Goal: Book appointment/travel/reservation

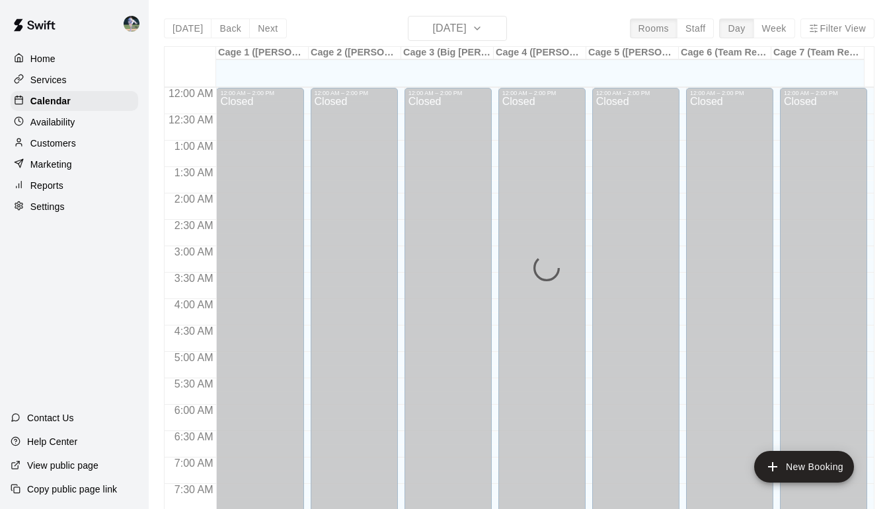
scroll to position [678, 0]
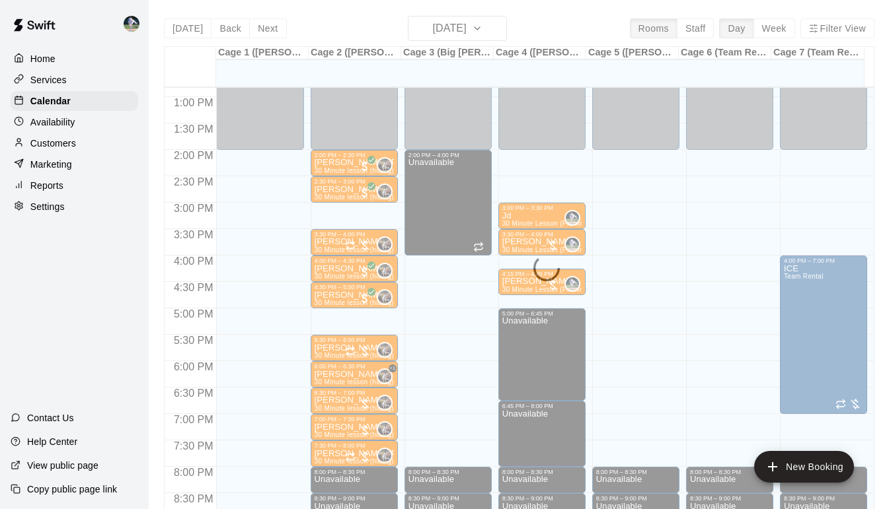
click at [496, 32] on div "[DATE] Back [DATE][DATE] Rooms Staff Day Week Filter View Cage 1 ([PERSON_NAME]…" at bounding box center [519, 270] width 710 height 509
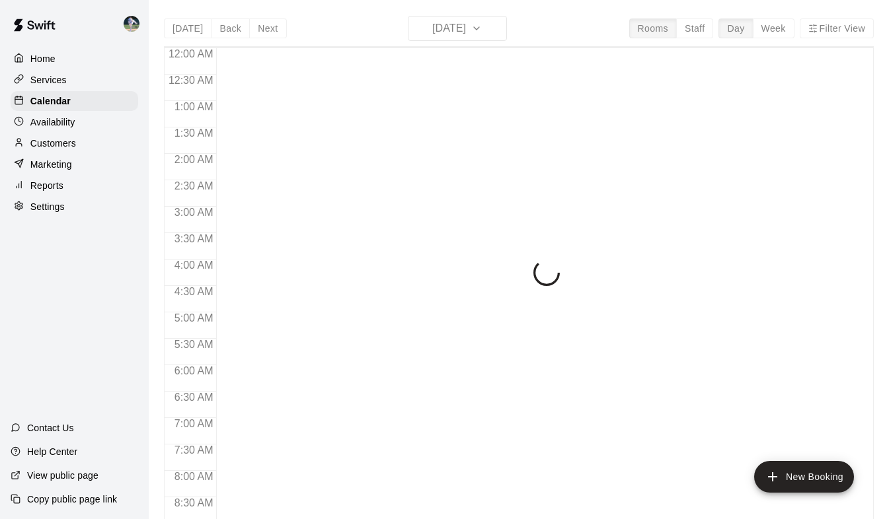
click at [498, 33] on div "[DATE] Back [DATE][DATE] Rooms Staff Day Week Filter View 12:00 AM 12:30 AM 1:0…" at bounding box center [519, 275] width 710 height 519
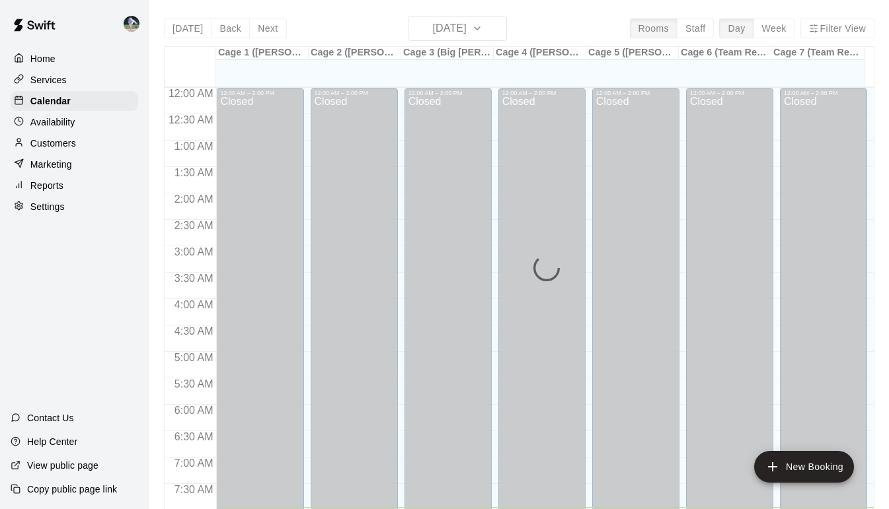
scroll to position [420, 0]
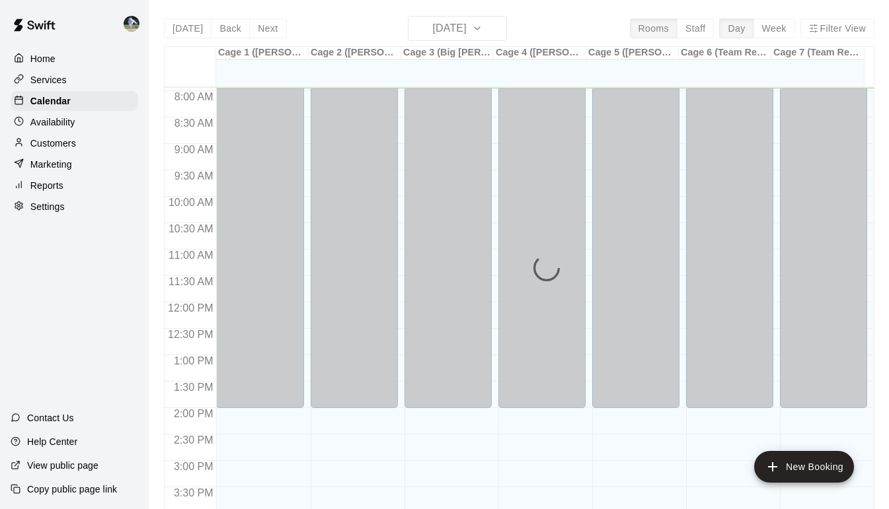
click at [498, 33] on div "[DATE] Back [DATE][DATE] Rooms Staff Day Week Filter View Cage 1 ([PERSON_NAME]…" at bounding box center [519, 270] width 710 height 509
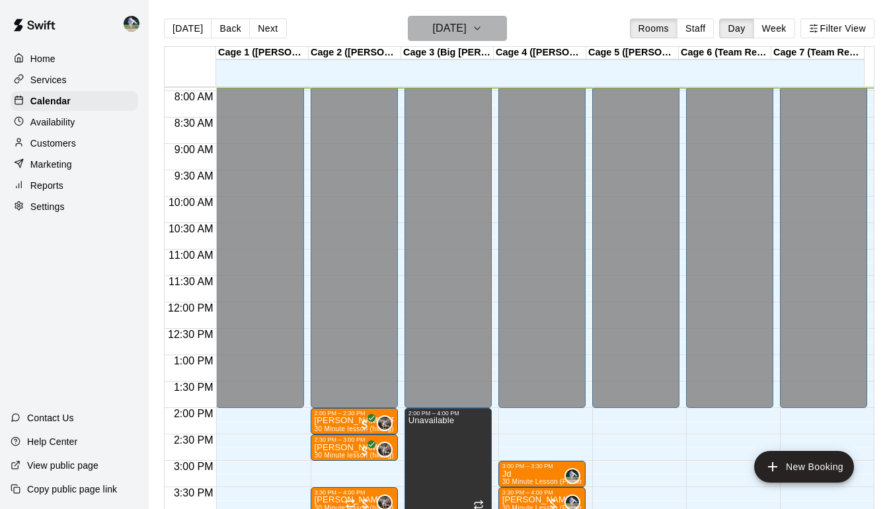
click at [482, 33] on icon "button" at bounding box center [477, 28] width 11 height 16
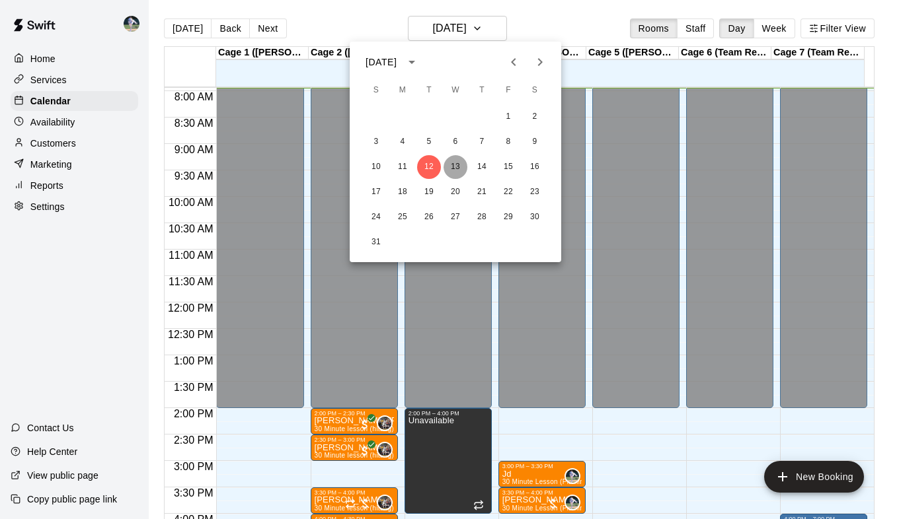
click at [453, 168] on button "13" at bounding box center [455, 167] width 24 height 24
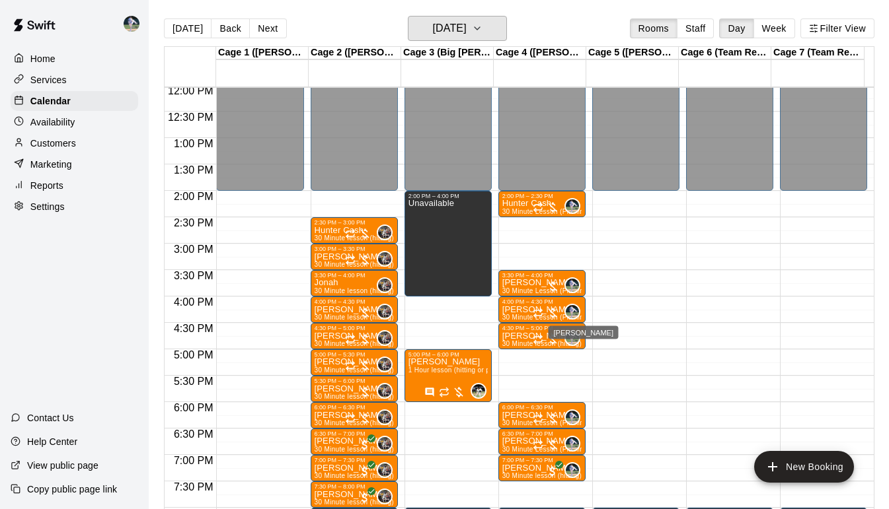
scroll to position [677, 0]
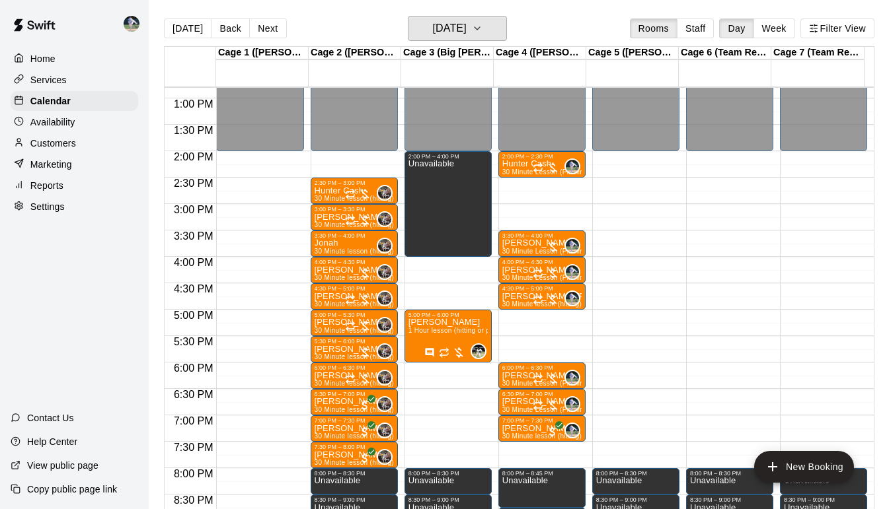
click at [482, 28] on icon "button" at bounding box center [477, 28] width 11 height 16
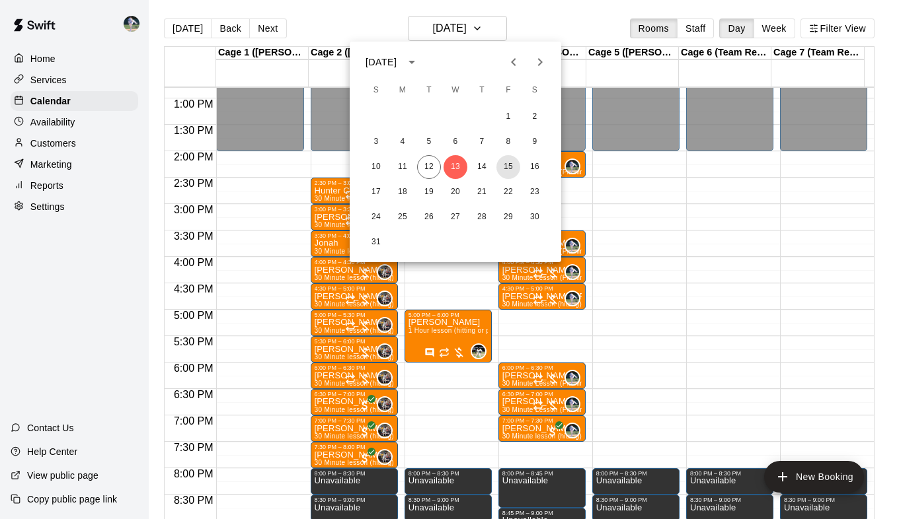
click at [508, 165] on button "15" at bounding box center [508, 167] width 24 height 24
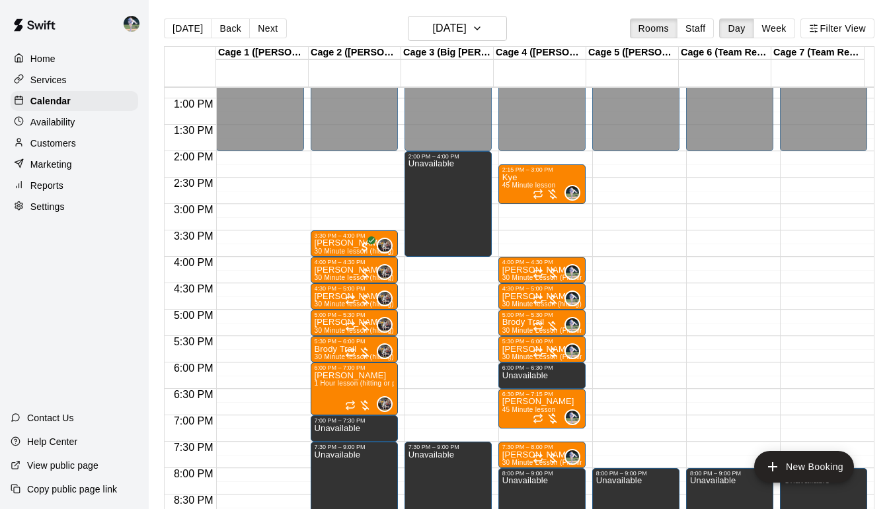
click at [528, 376] on p "Unavailable" at bounding box center [525, 376] width 46 height 0
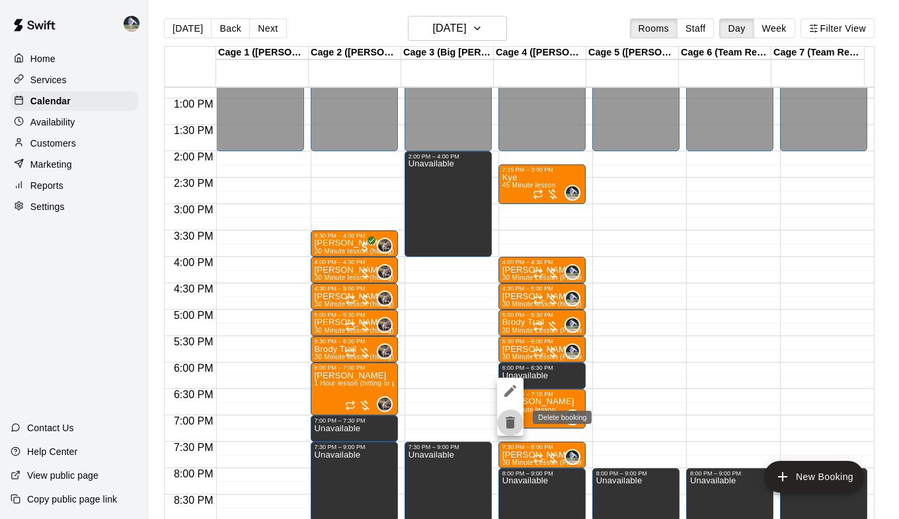
click at [511, 424] on icon "delete" at bounding box center [510, 423] width 9 height 12
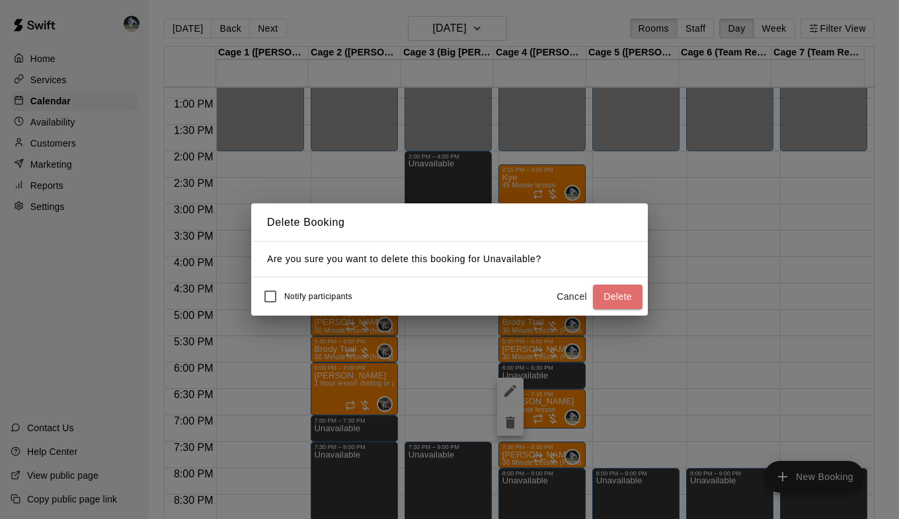
click at [620, 293] on button "Delete" at bounding box center [618, 297] width 50 height 24
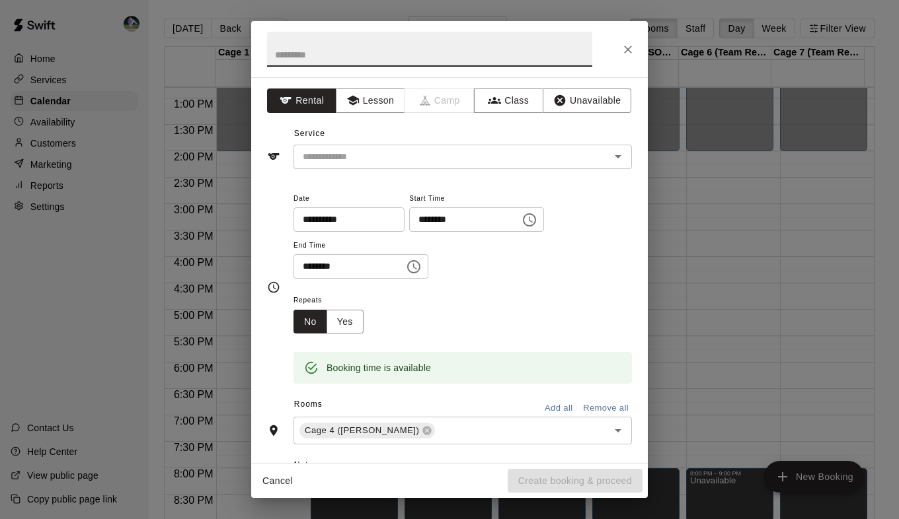
click at [623, 48] on icon "Close" at bounding box center [627, 49] width 13 height 13
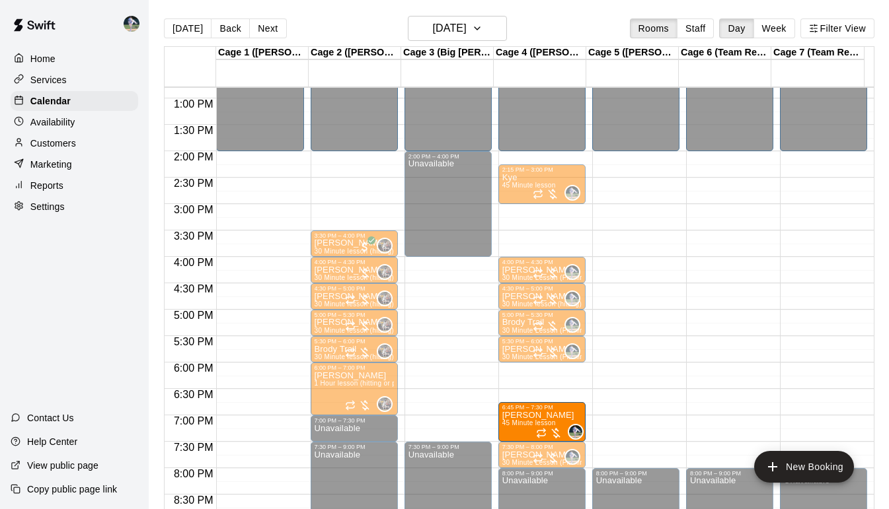
drag, startPoint x: 525, startPoint y: 404, endPoint x: 527, endPoint y: 417, distance: 13.3
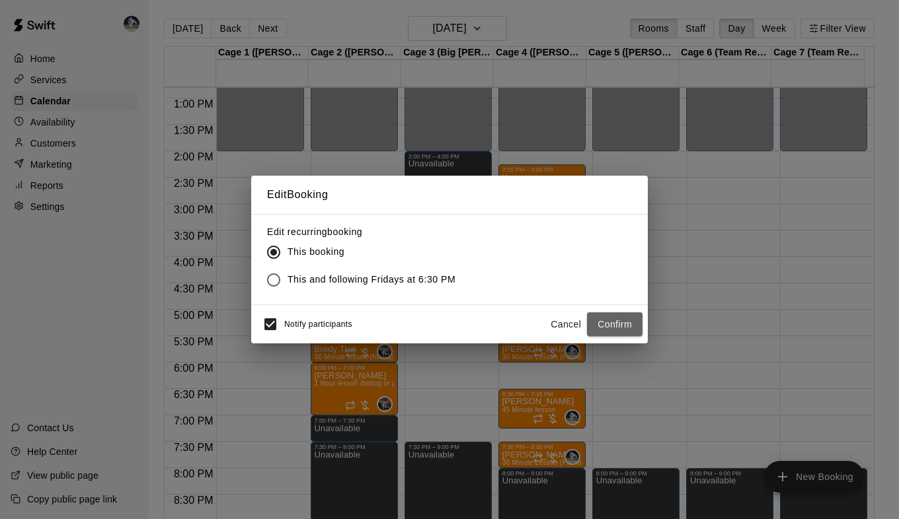
click at [605, 324] on button "Confirm" at bounding box center [615, 325] width 56 height 24
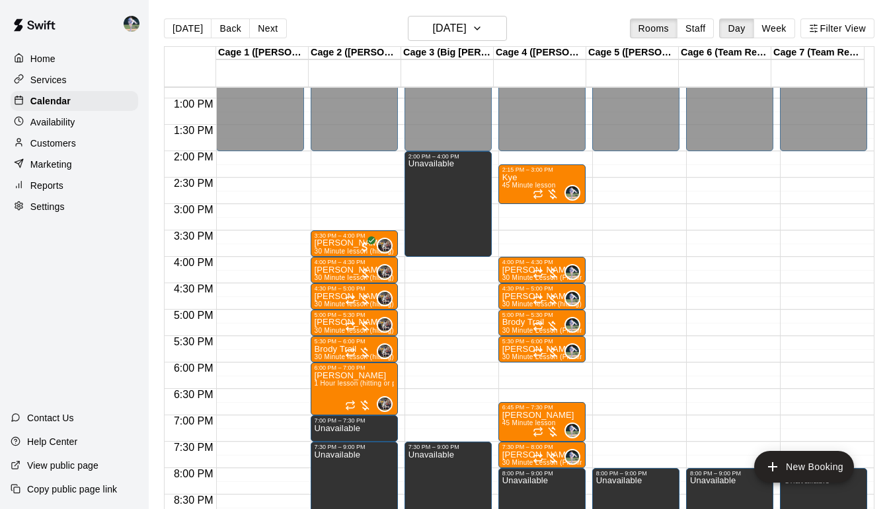
click at [45, 142] on p "Customers" at bounding box center [53, 143] width 46 height 13
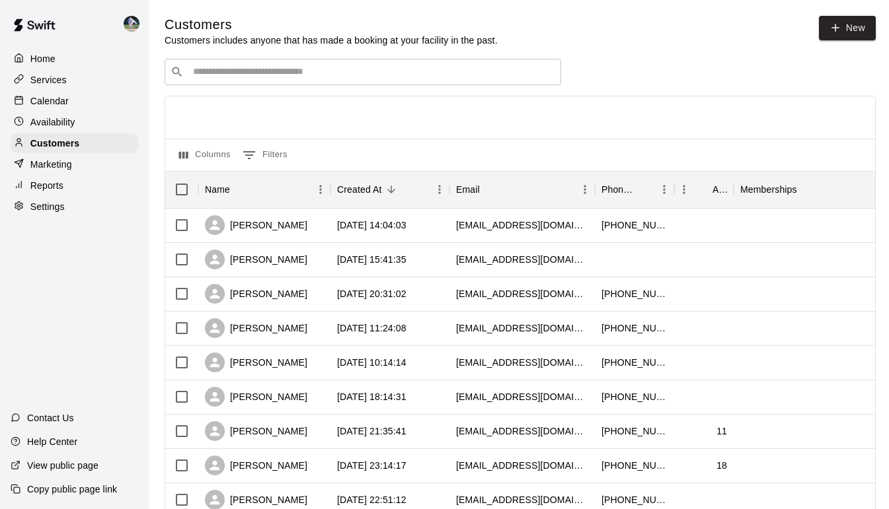
click at [258, 79] on input "Search customers by name or email" at bounding box center [372, 71] width 366 height 13
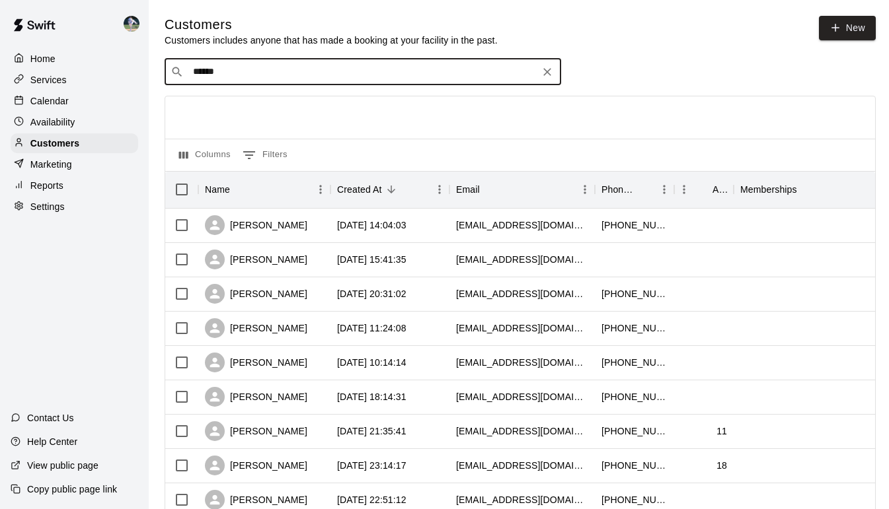
type input "*******"
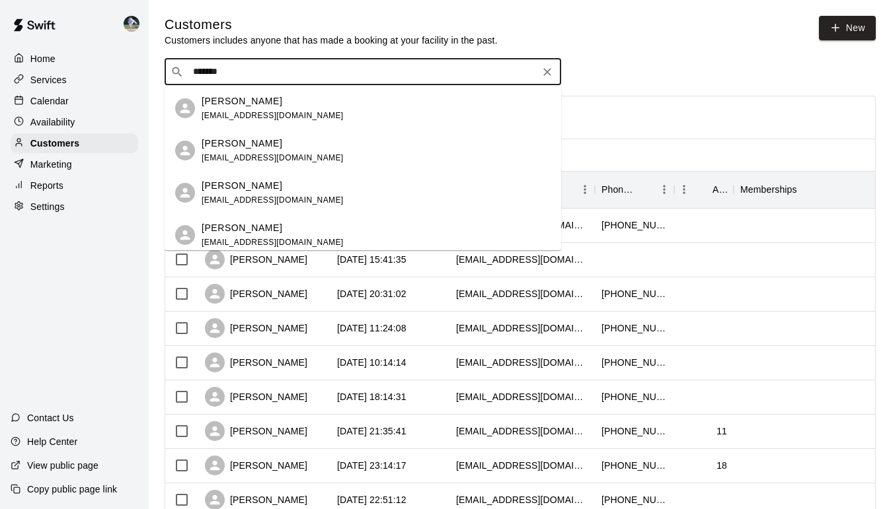
click at [251, 106] on p "Andrew Jackson" at bounding box center [242, 101] width 81 height 14
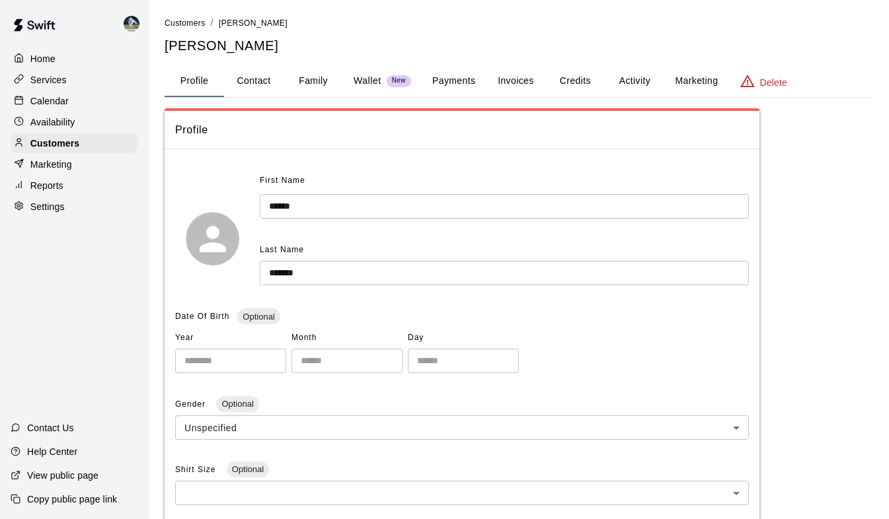
click at [259, 83] on button "Contact" at bounding box center [253, 81] width 59 height 32
select select "**"
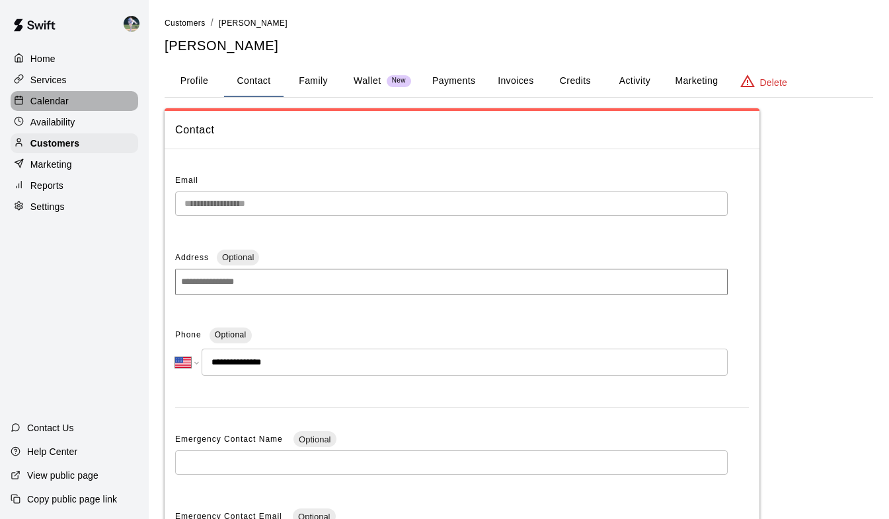
click at [44, 97] on p "Calendar" at bounding box center [49, 100] width 38 height 13
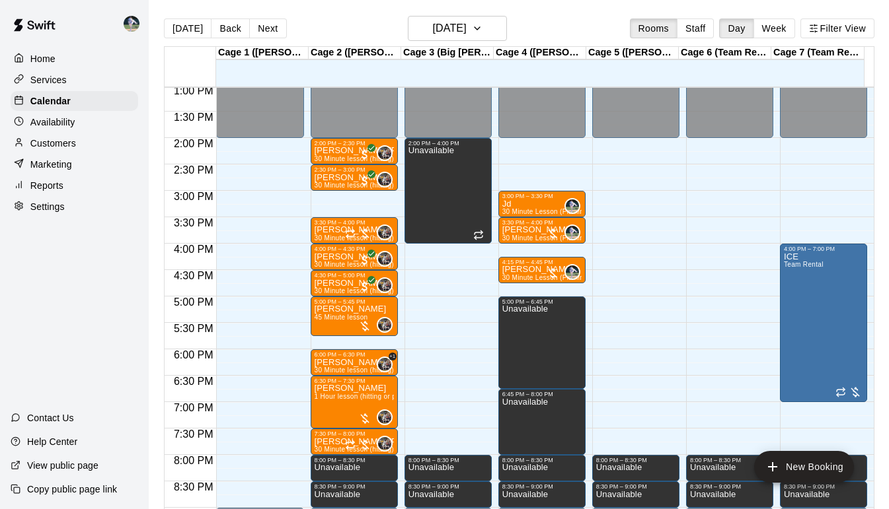
scroll to position [691, 0]
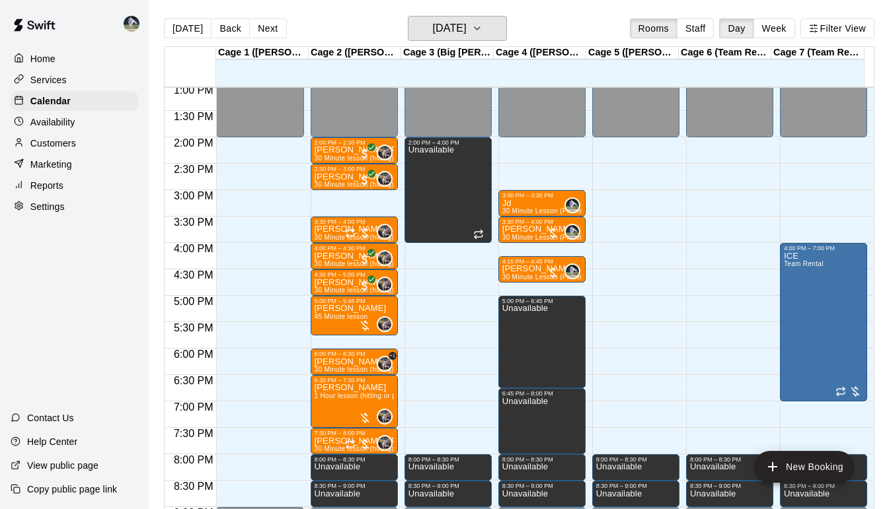
click at [482, 26] on icon "button" at bounding box center [477, 28] width 11 height 16
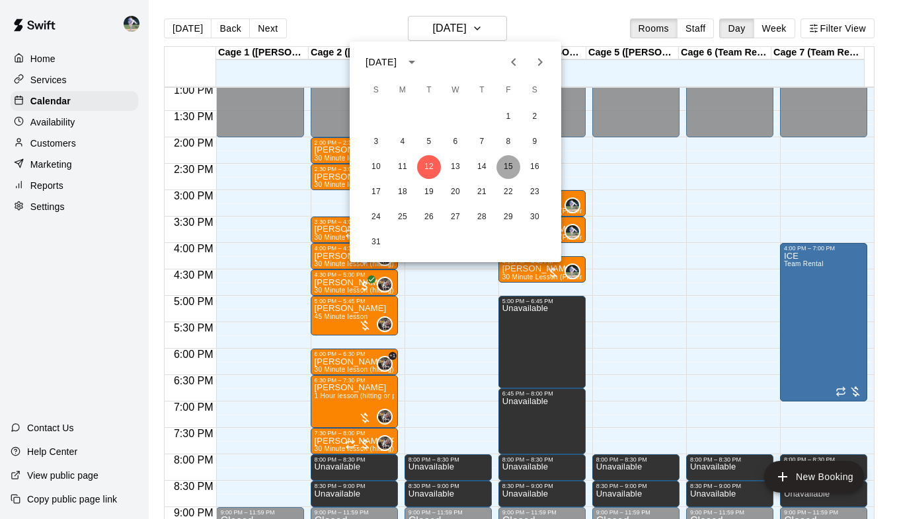
click at [513, 165] on button "15" at bounding box center [508, 167] width 24 height 24
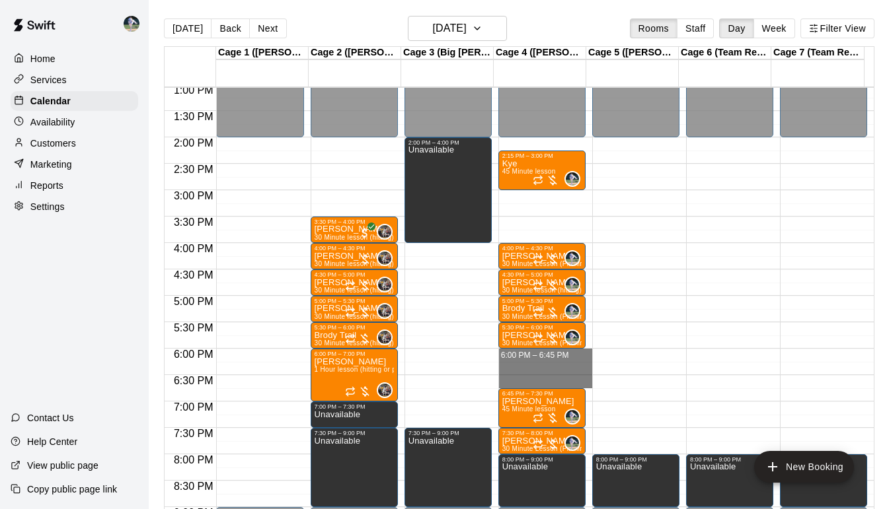
drag, startPoint x: 529, startPoint y: 356, endPoint x: 529, endPoint y: 389, distance: 33.0
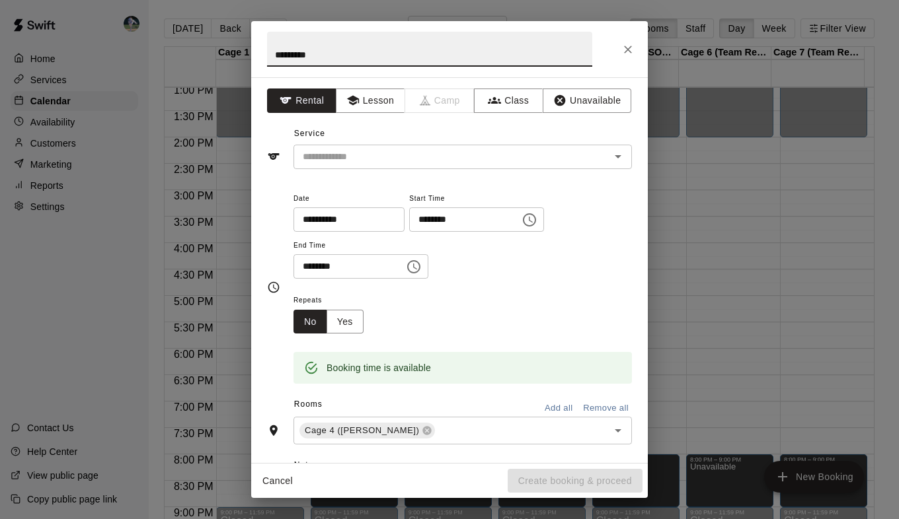
type input "*********"
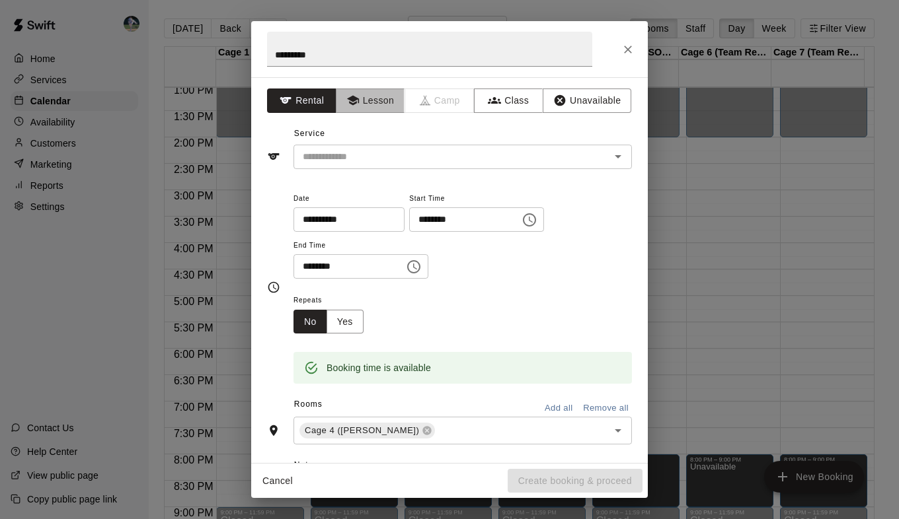
click at [376, 97] on button "Lesson" at bounding box center [370, 101] width 69 height 24
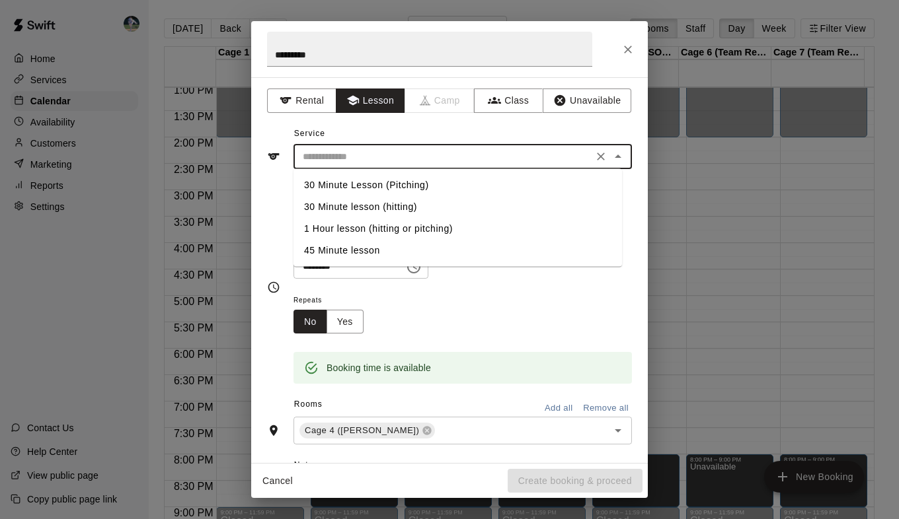
click at [385, 153] on input "text" at bounding box center [442, 157] width 291 height 17
click at [366, 206] on li "30 Minute lesson (hitting)" at bounding box center [457, 207] width 328 height 22
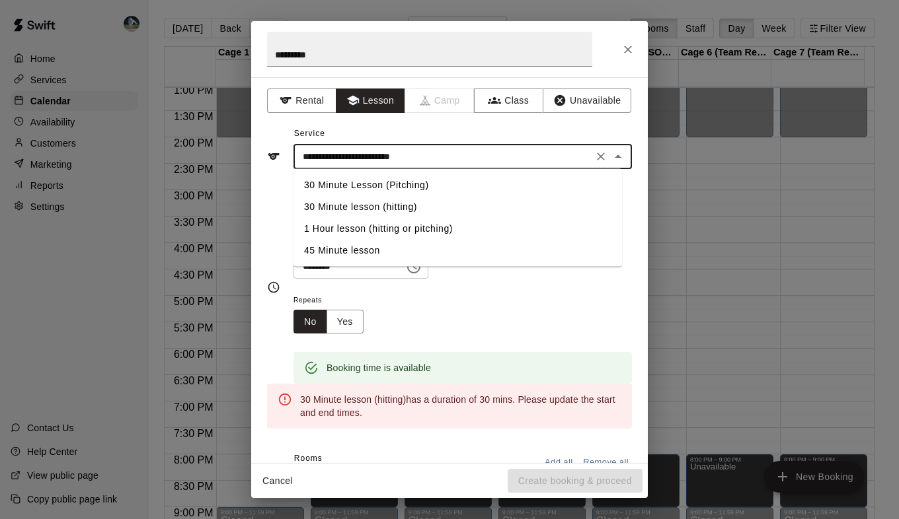
click at [397, 161] on input "**********" at bounding box center [442, 157] width 291 height 17
click at [383, 190] on li "30 Minute Lesson (Pitching)" at bounding box center [457, 185] width 328 height 22
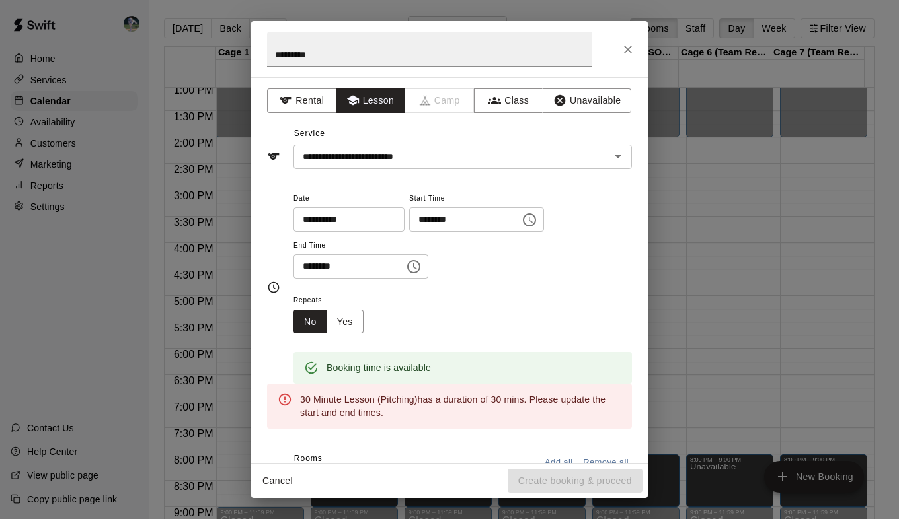
click at [391, 174] on div "**********" at bounding box center [449, 270] width 396 height 386
click at [392, 170] on div "**********" at bounding box center [449, 270] width 396 height 386
click at [394, 168] on div "**********" at bounding box center [462, 157] width 338 height 24
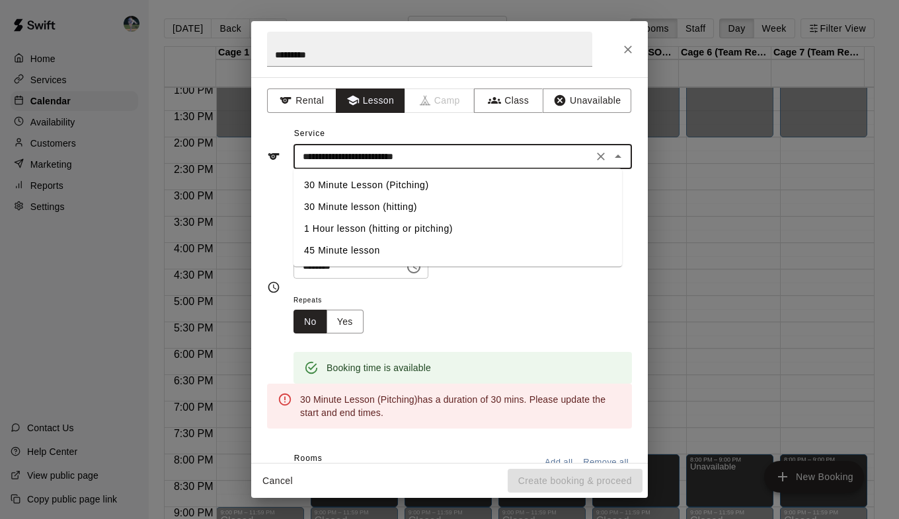
click at [349, 246] on li "45 Minute lesson" at bounding box center [457, 251] width 328 height 22
type input "**********"
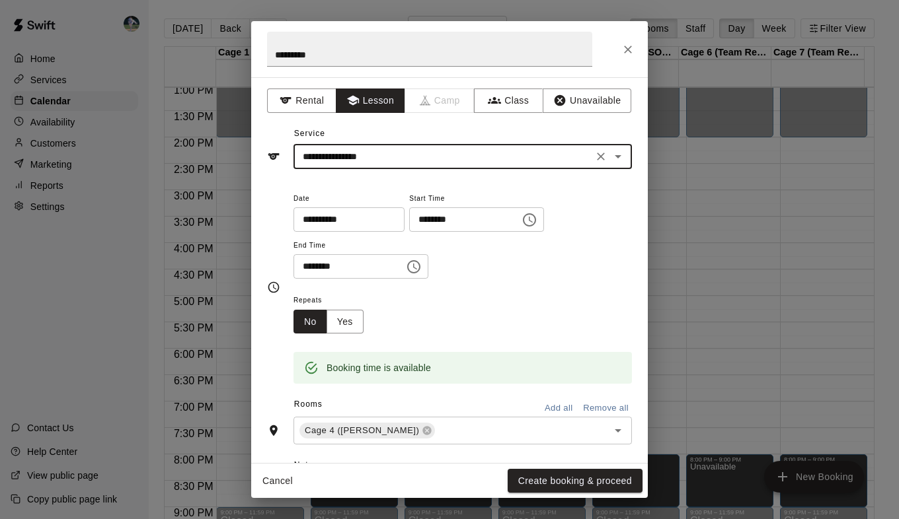
click at [525, 478] on button "Create booking & proceed" at bounding box center [574, 481] width 135 height 24
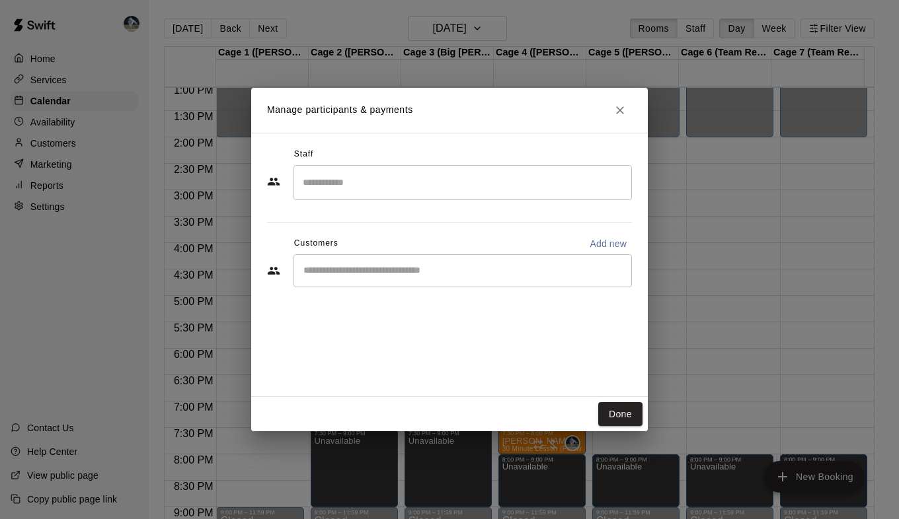
click at [404, 187] on input "Search staff" at bounding box center [462, 182] width 326 height 23
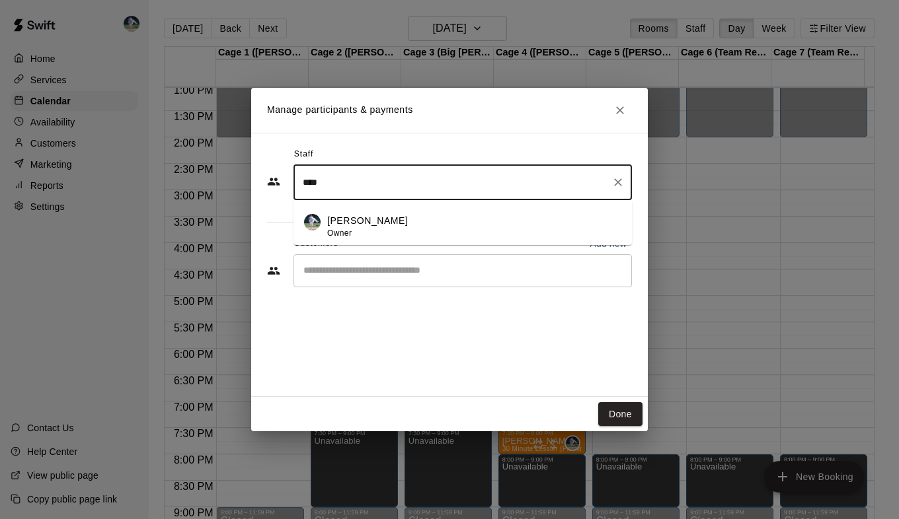
click at [348, 221] on p "Chad Bell" at bounding box center [367, 221] width 81 height 14
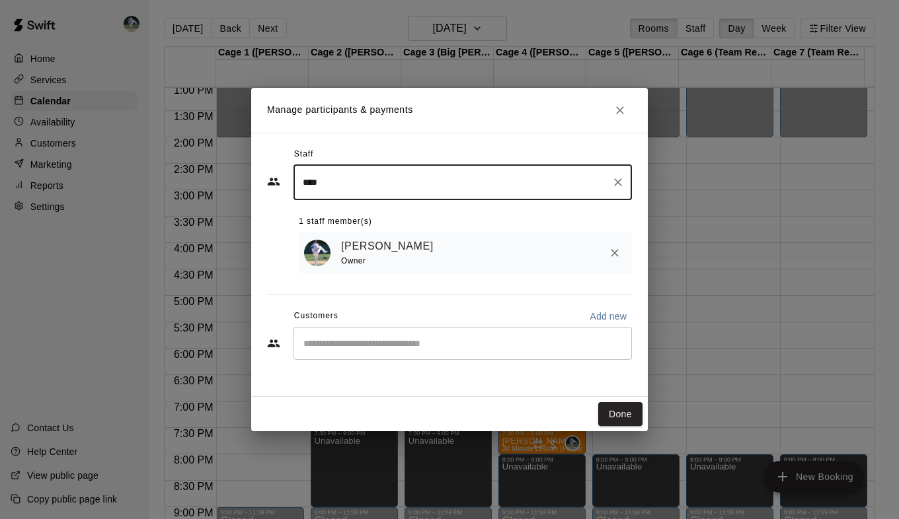
type input "****"
click at [354, 350] on input "Start typing to search customers..." at bounding box center [462, 343] width 326 height 13
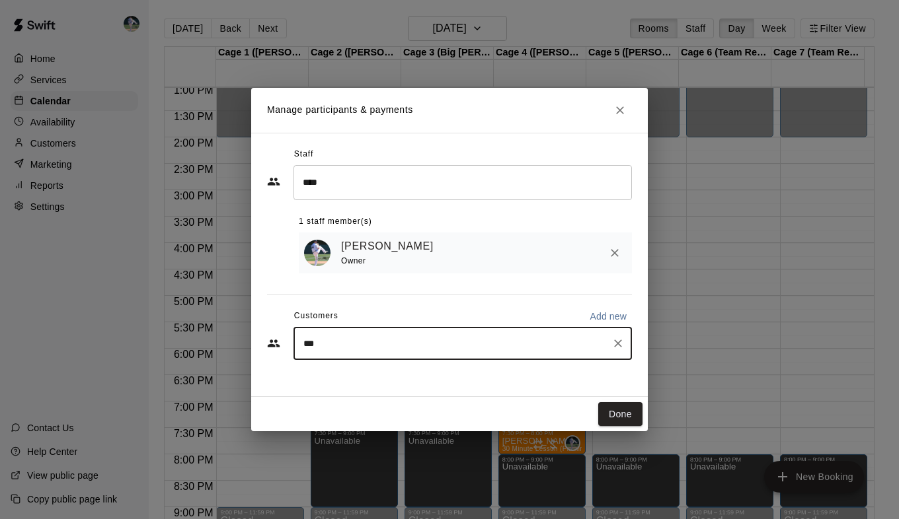
type input "****"
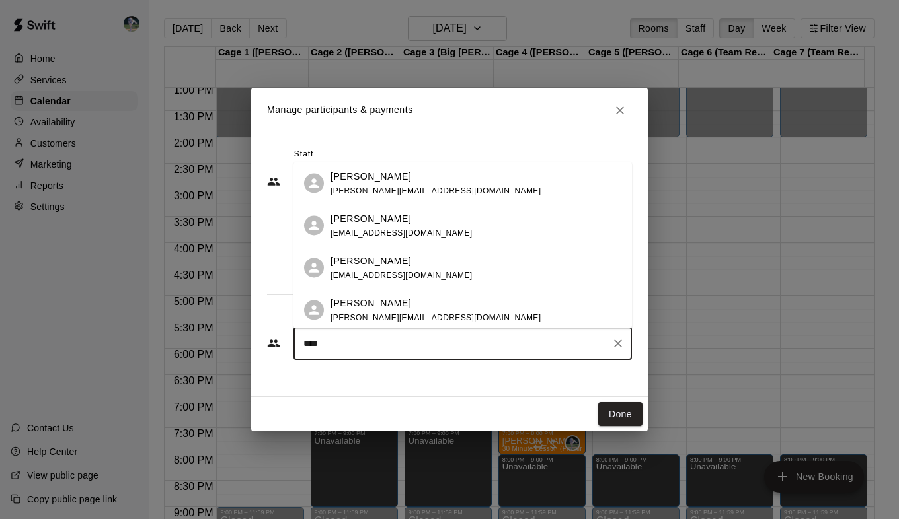
click at [377, 186] on span "justin@knoxdrives.com" at bounding box center [435, 190] width 210 height 9
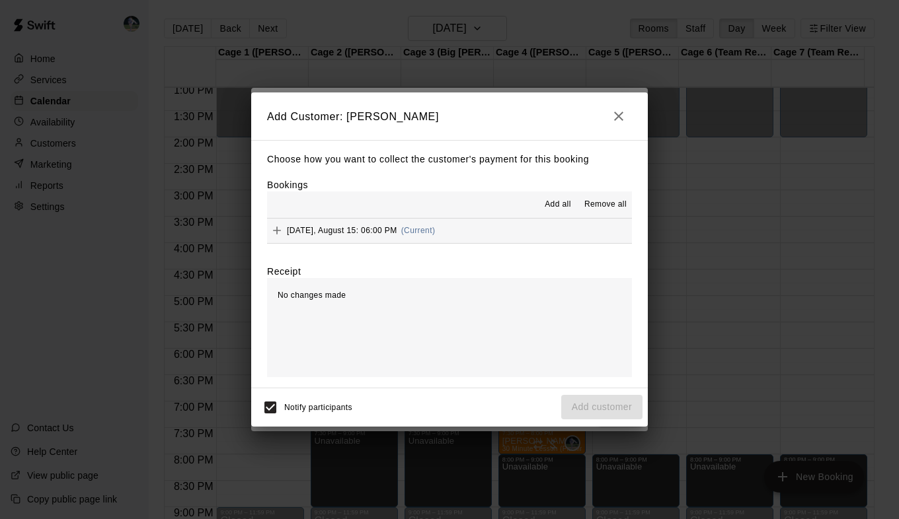
click at [554, 204] on span "Add all" at bounding box center [557, 204] width 26 height 13
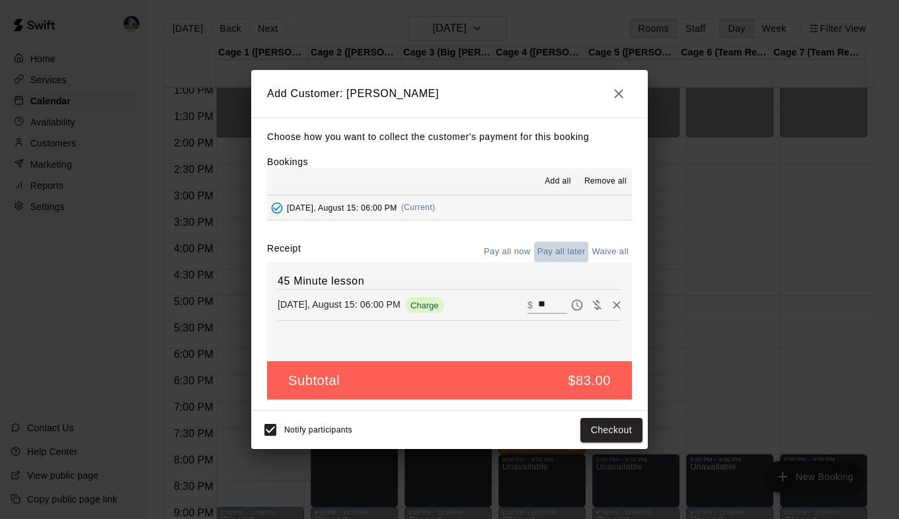
click at [548, 250] on button "Pay all later" at bounding box center [561, 252] width 55 height 20
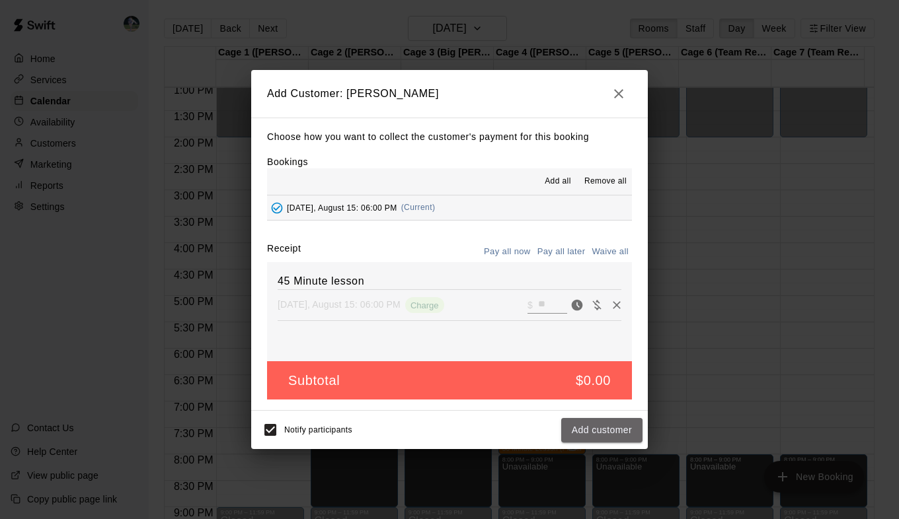
click at [588, 420] on button "Add customer" at bounding box center [601, 430] width 81 height 24
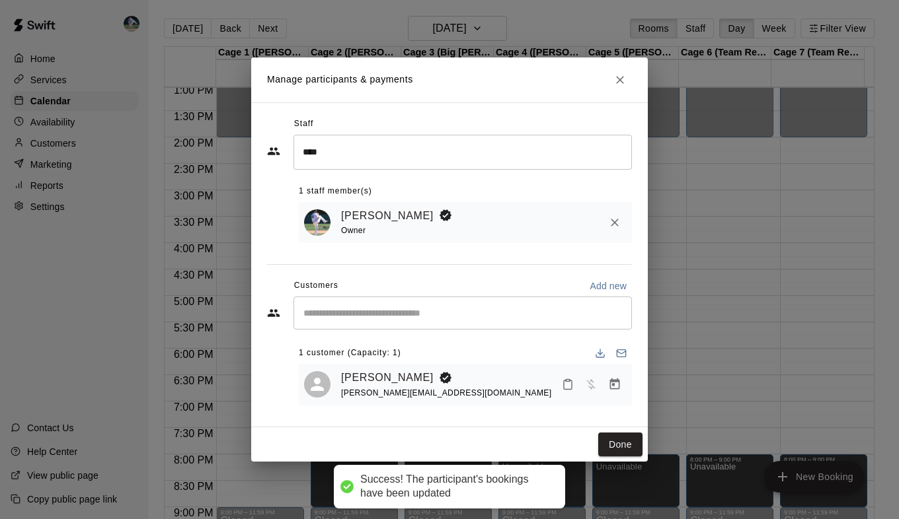
click at [617, 441] on button "Done" at bounding box center [620, 445] width 44 height 24
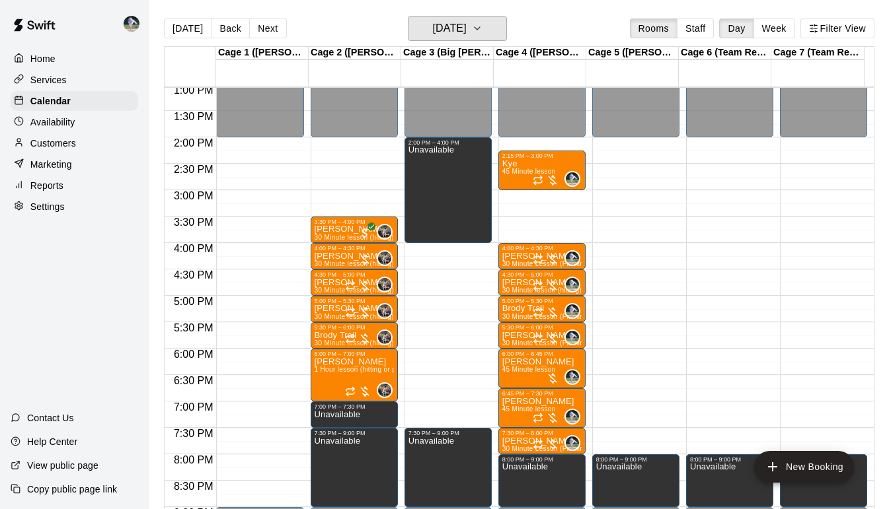
click at [480, 29] on icon "button" at bounding box center [476, 28] width 5 height 3
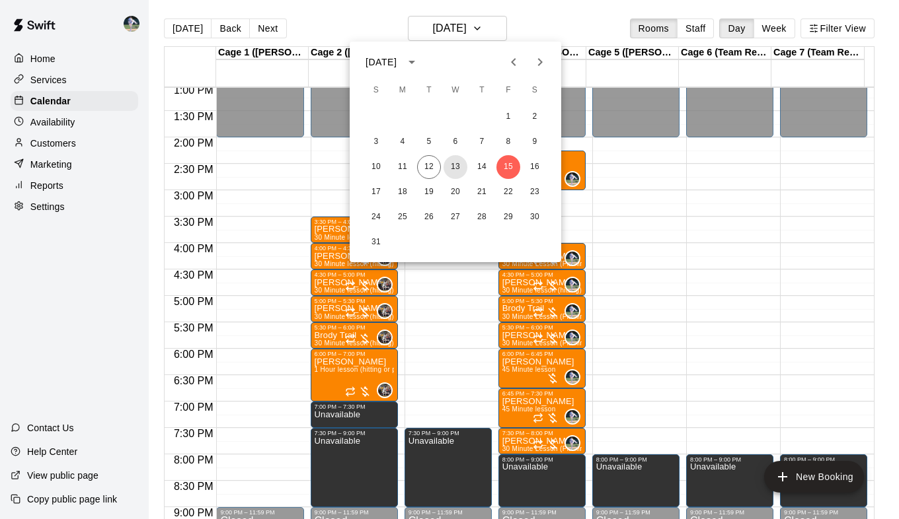
click at [457, 172] on button "13" at bounding box center [455, 167] width 24 height 24
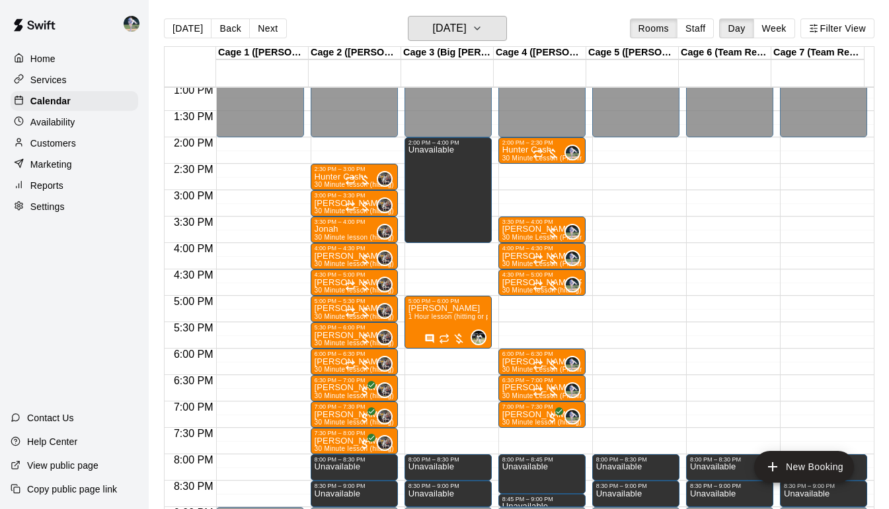
click at [466, 30] on h6 "Wednesday Aug 13" at bounding box center [449, 28] width 34 height 19
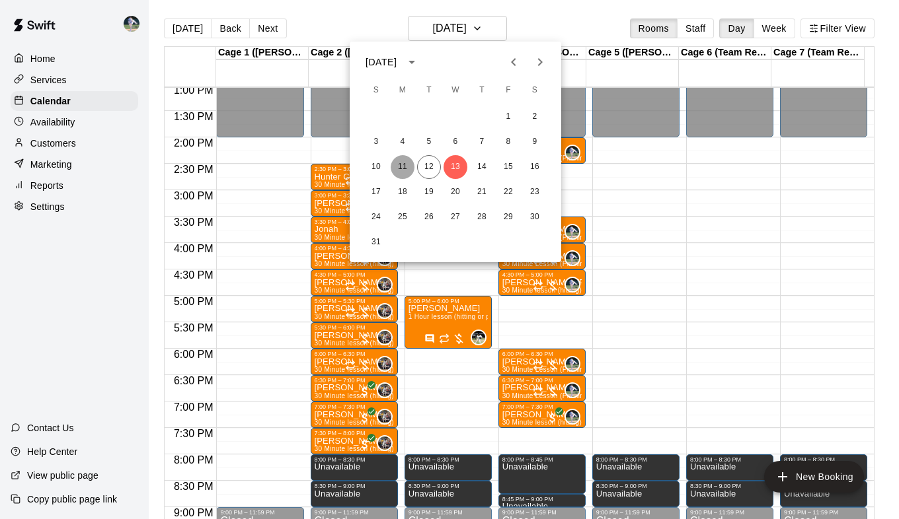
click at [400, 167] on button "11" at bounding box center [403, 167] width 24 height 24
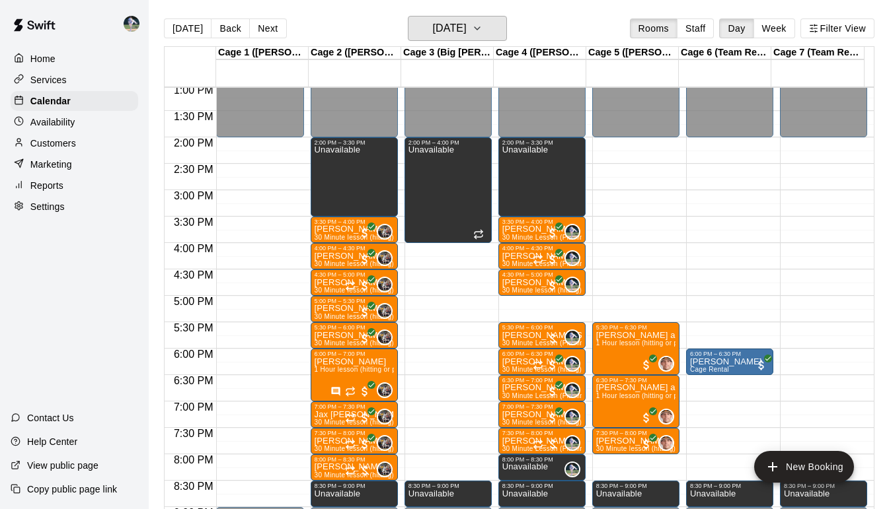
click at [482, 26] on icon "button" at bounding box center [477, 28] width 11 height 16
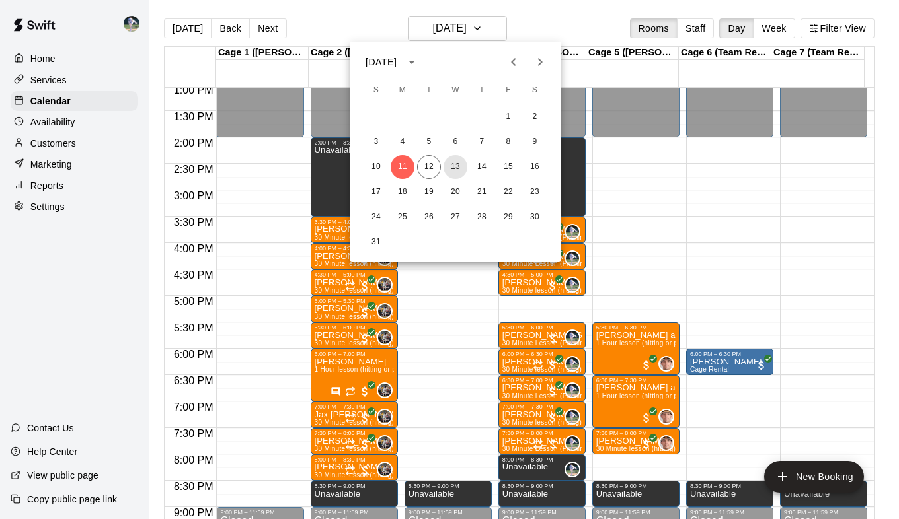
click at [458, 169] on button "13" at bounding box center [455, 167] width 24 height 24
